Goal: Communication & Community: Answer question/provide support

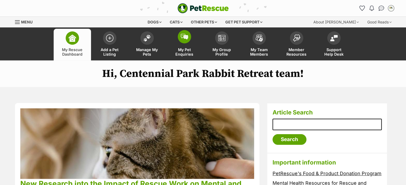
click at [181, 38] on img at bounding box center [184, 37] width 7 height 6
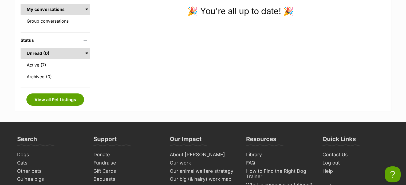
scroll to position [123, 0]
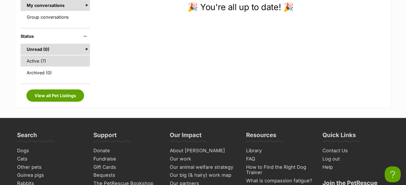
click at [38, 64] on link "Active (7)" at bounding box center [56, 60] width 70 height 11
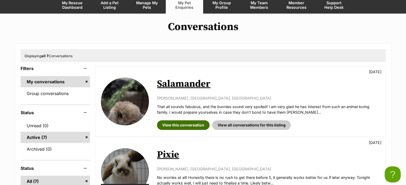
click at [190, 122] on link "View this conversation" at bounding box center [183, 126] width 53 height 10
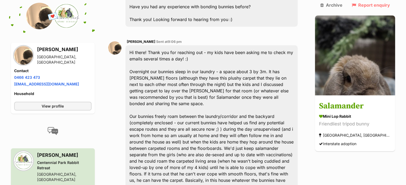
scroll to position [289, 0]
